Goal: Task Accomplishment & Management: Manage account settings

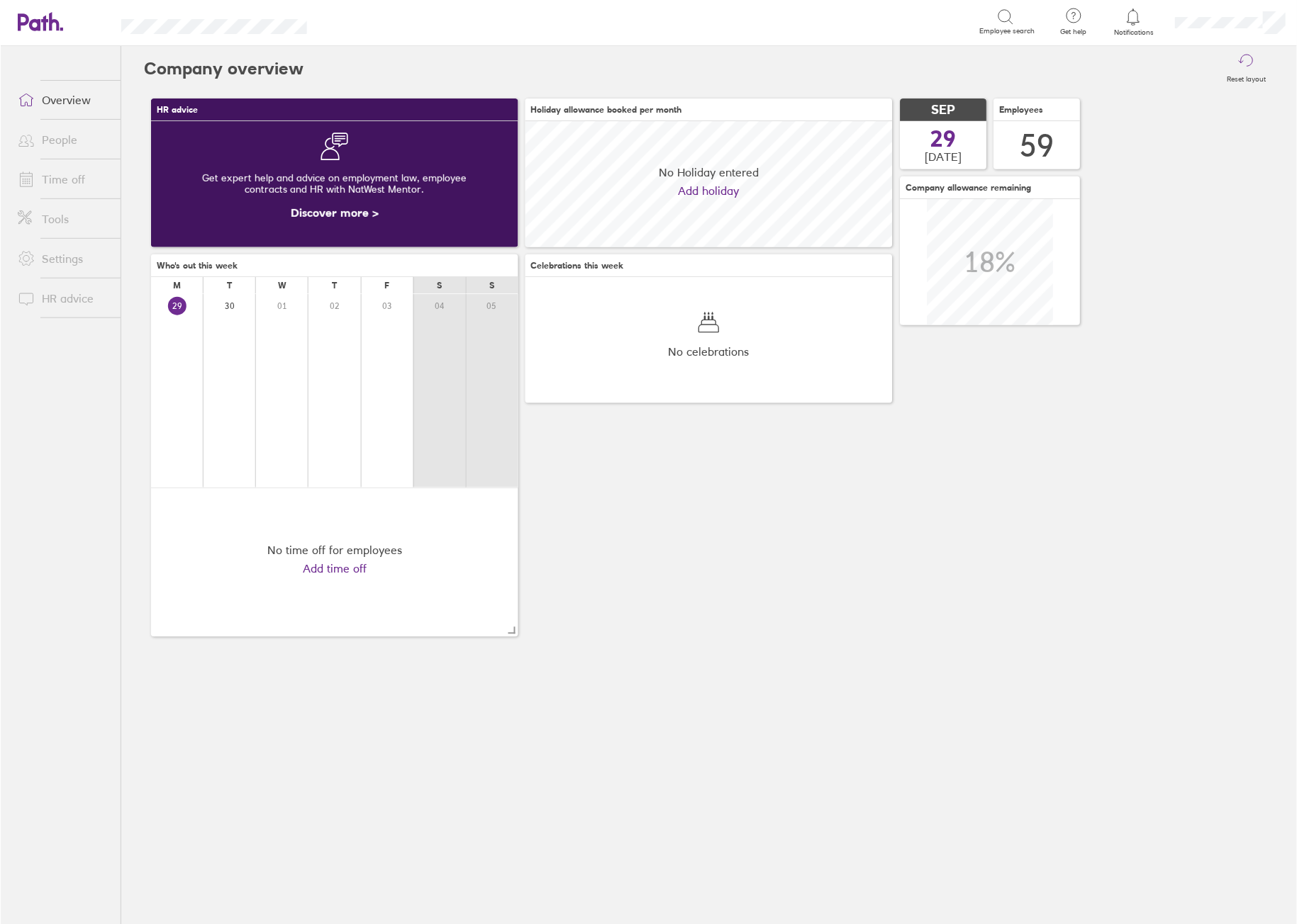
scroll to position [127, 368]
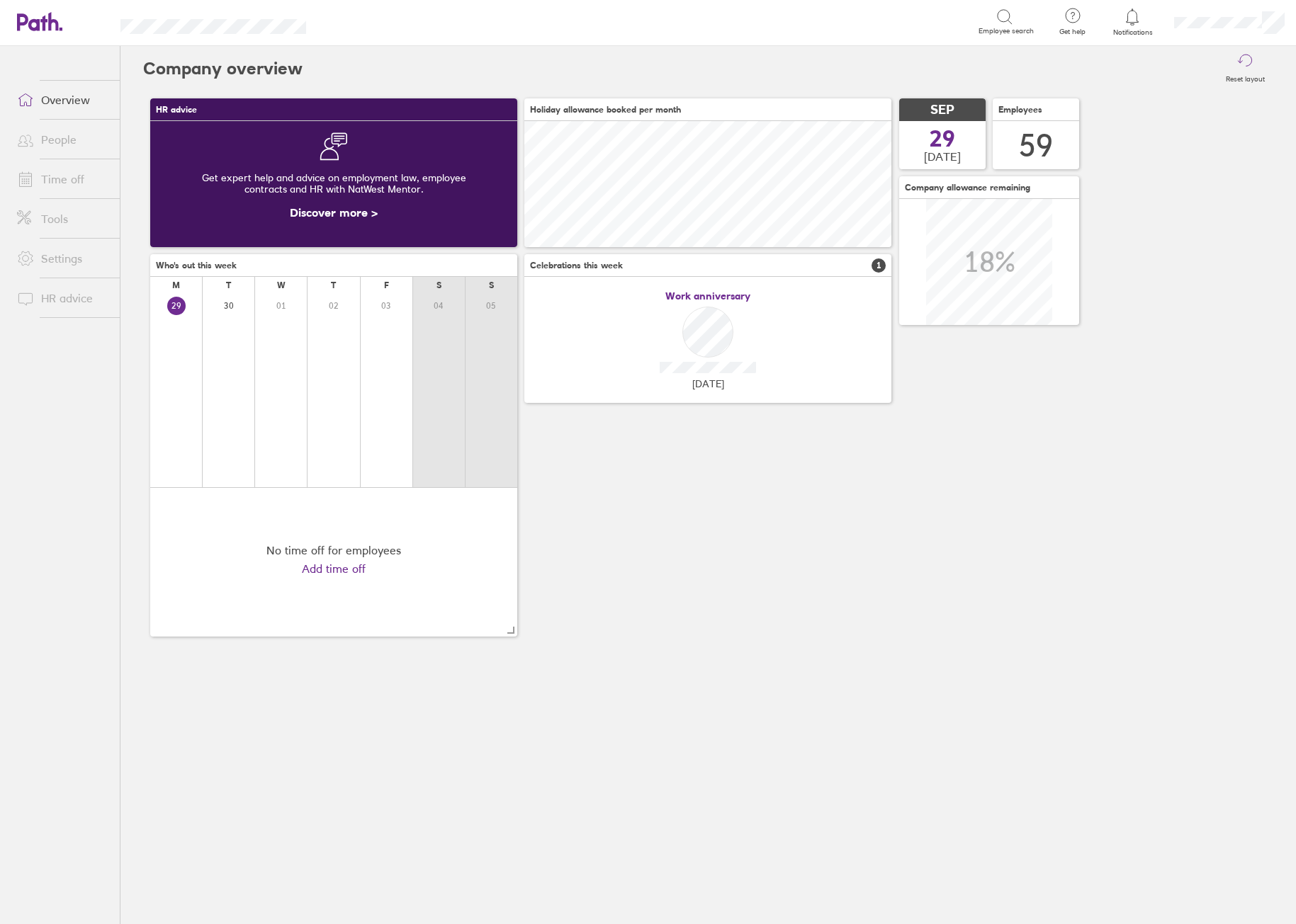
click at [63, 178] on link "Time off" at bounding box center [63, 179] width 114 height 29
